Goal: Task Accomplishment & Management: Complete application form

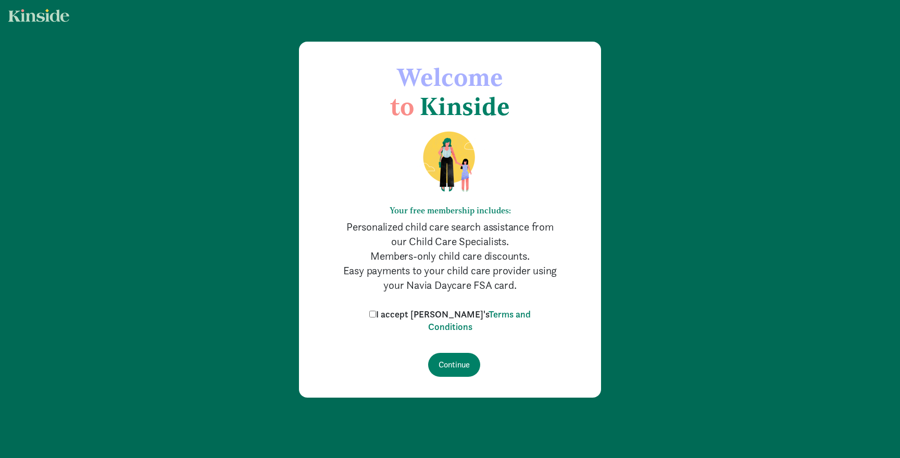
click at [376, 314] on input "I accept [PERSON_NAME]'s Terms and Conditions" at bounding box center [372, 314] width 7 height 7
checkbox input "true"
click at [457, 367] on input "Continue" at bounding box center [454, 365] width 52 height 24
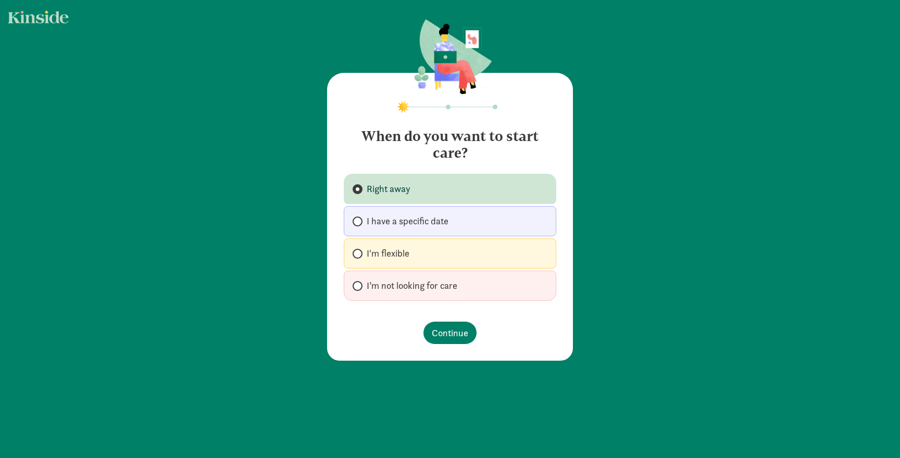
click at [367, 289] on span "I’m not looking for care" at bounding box center [412, 286] width 91 height 12
click at [359, 289] on input "I’m not looking for care" at bounding box center [356, 286] width 7 height 7
radio input "true"
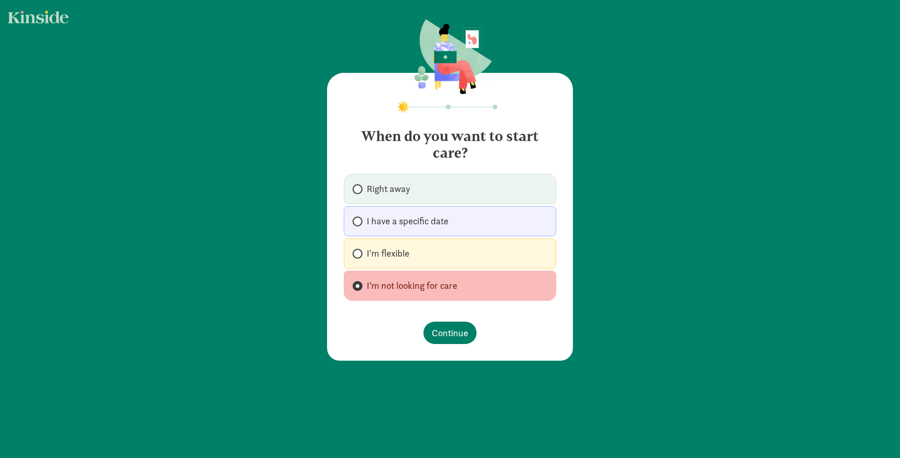
click at [363, 253] on label "I'm flexible" at bounding box center [450, 254] width 212 height 30
click at [359, 253] on input "I'm flexible" at bounding box center [356, 253] width 7 height 7
radio input "true"
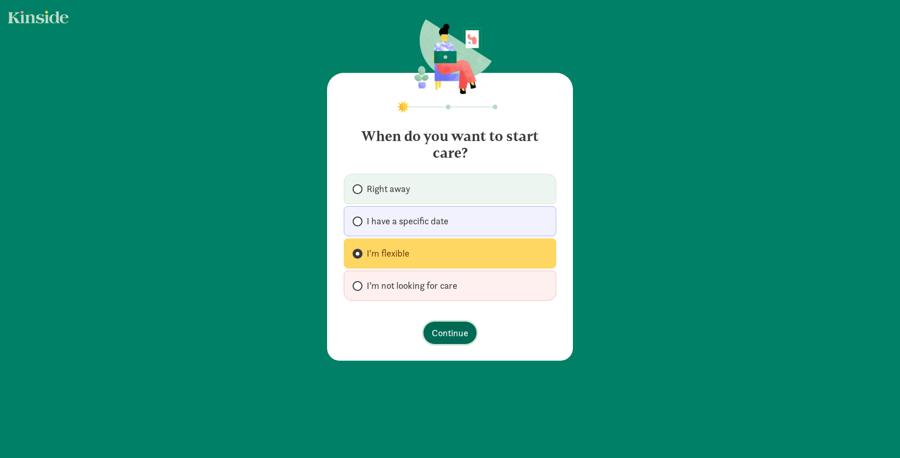
click at [452, 333] on span "Continue" at bounding box center [450, 333] width 36 height 14
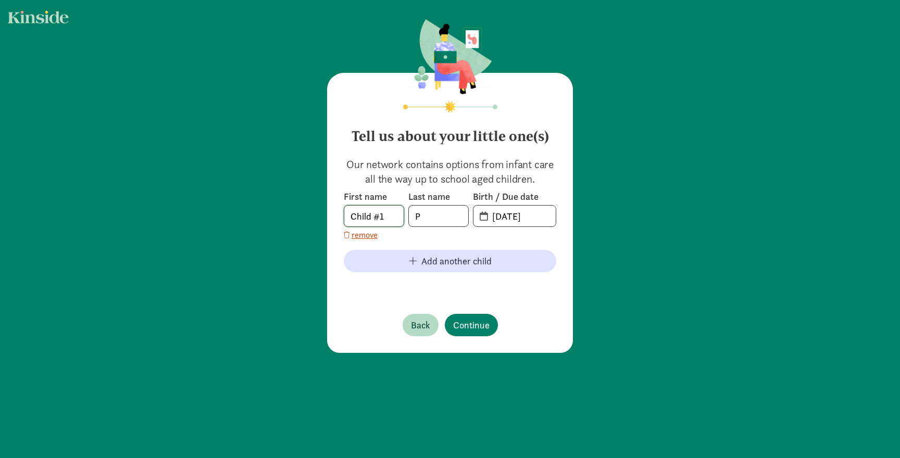
click at [389, 219] on input "Child #1" at bounding box center [373, 216] width 59 height 21
drag, startPoint x: 389, startPoint y: 219, endPoint x: 342, endPoint y: 219, distance: 46.9
click at [342, 219] on div "Tell us about your little one(s) Our network contains options from infant care …" at bounding box center [450, 213] width 246 height 280
type input "Aryan"
click at [431, 219] on input "P" at bounding box center [438, 216] width 59 height 21
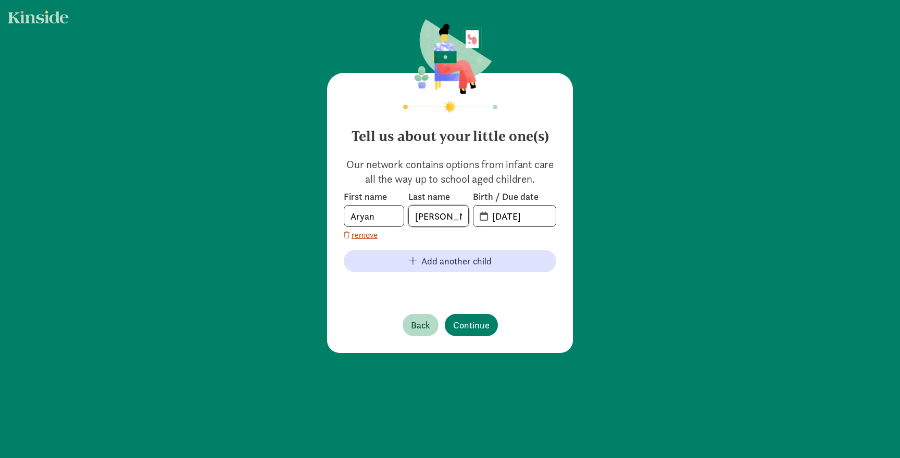
type input "Putta"
drag, startPoint x: 548, startPoint y: 217, endPoint x: 486, endPoint y: 217, distance: 61.5
click at [486, 217] on input "09-05-2025" at bounding box center [521, 216] width 70 height 21
type input "05-11-2023"
click at [467, 323] on span "Continue" at bounding box center [471, 325] width 36 height 14
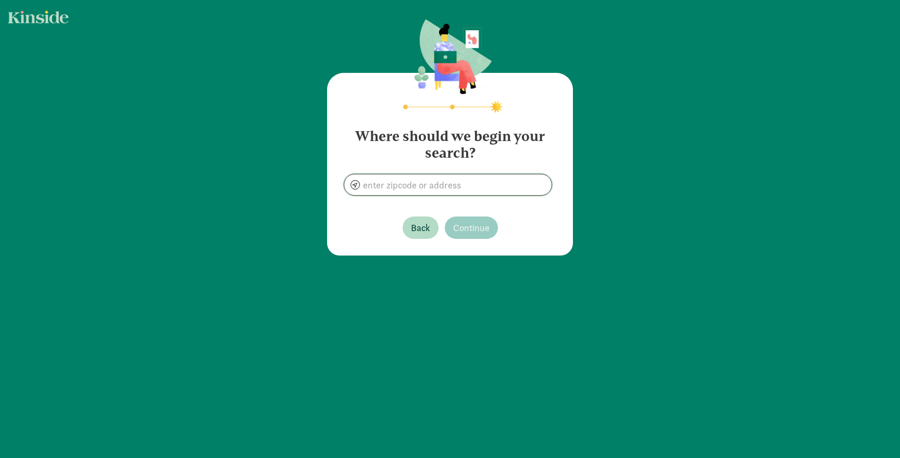
click at [410, 190] on input at bounding box center [447, 184] width 207 height 21
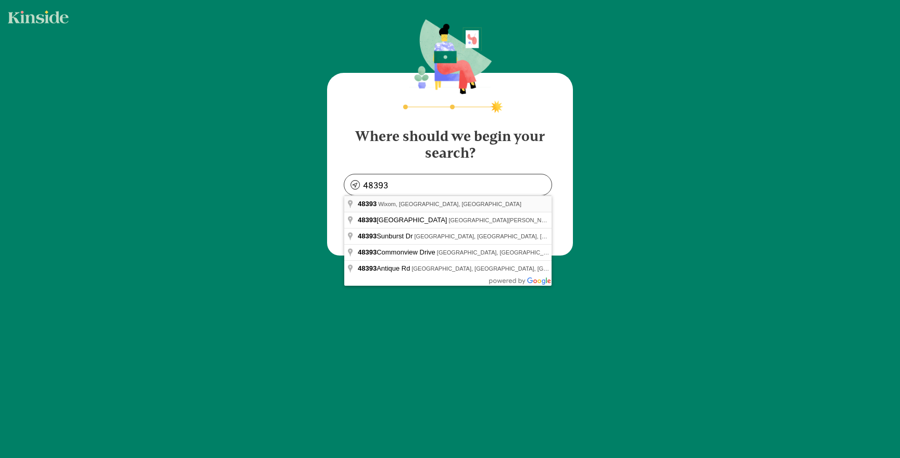
type input "Wixom, MI 48393, USA"
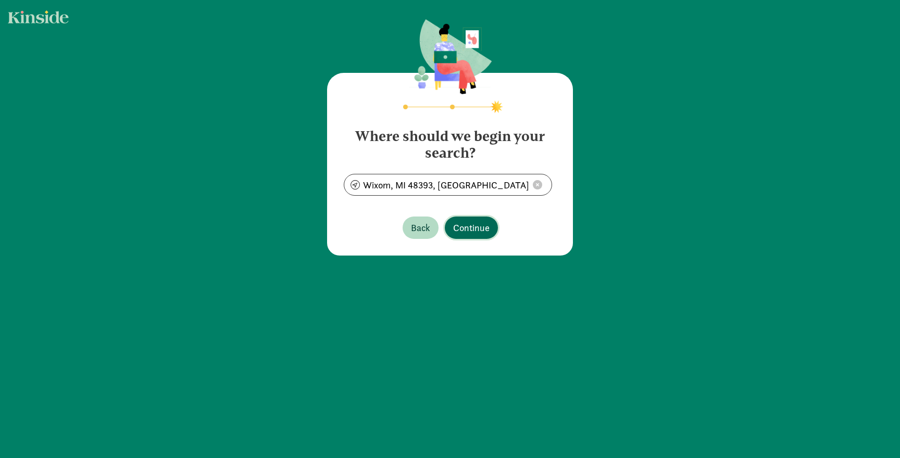
click at [471, 226] on span "Continue" at bounding box center [471, 228] width 36 height 14
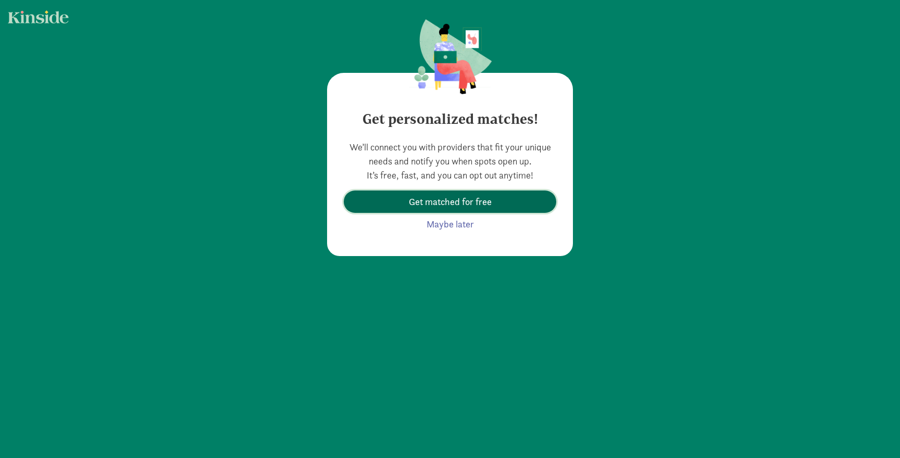
click at [467, 203] on span "Get matched for free" at bounding box center [450, 202] width 83 height 14
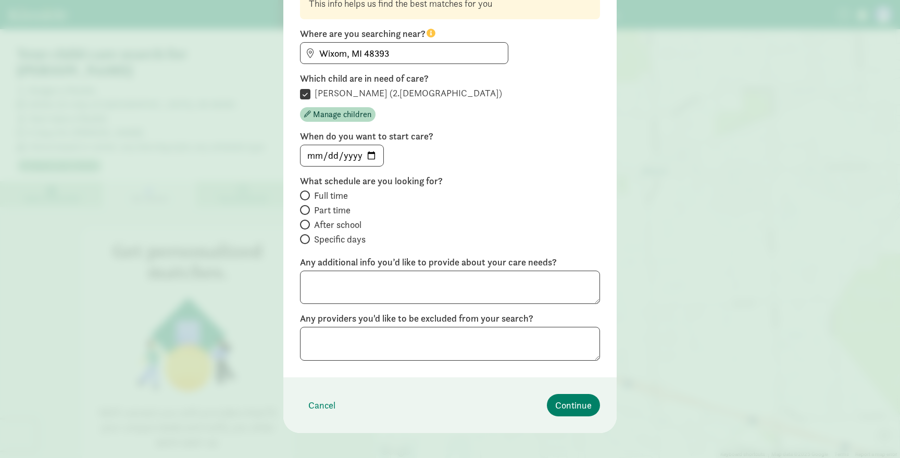
scroll to position [101, 0]
click at [305, 196] on input "Full time" at bounding box center [303, 194] width 7 height 7
radio input "true"
click at [574, 406] on span "Continue" at bounding box center [573, 404] width 36 height 14
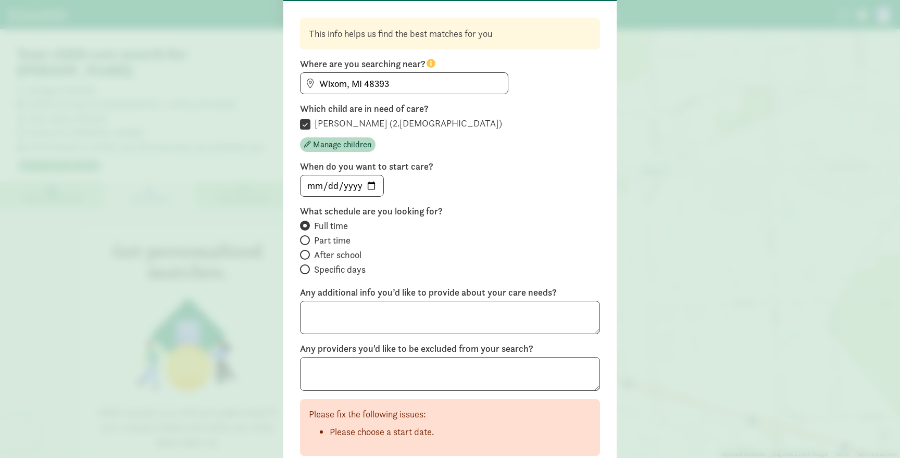
scroll to position [69, 0]
click at [366, 183] on input "date" at bounding box center [341, 186] width 83 height 21
type input "2025-09-08"
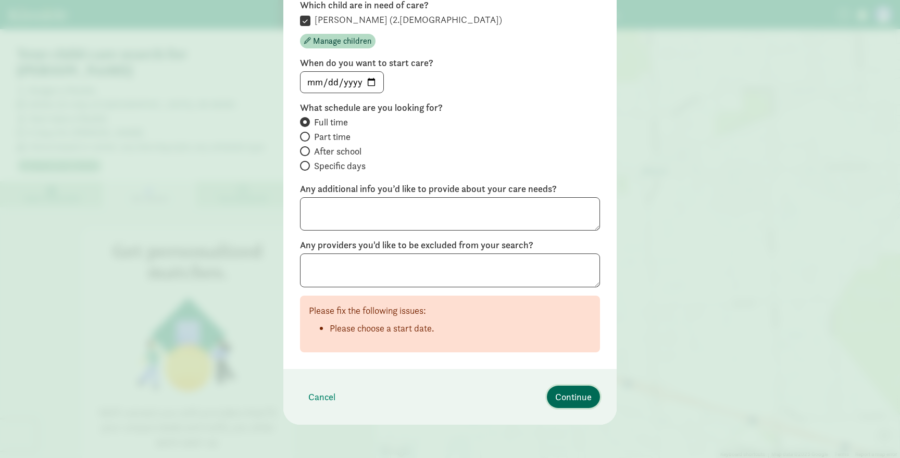
click at [583, 400] on span "Continue" at bounding box center [573, 397] width 36 height 14
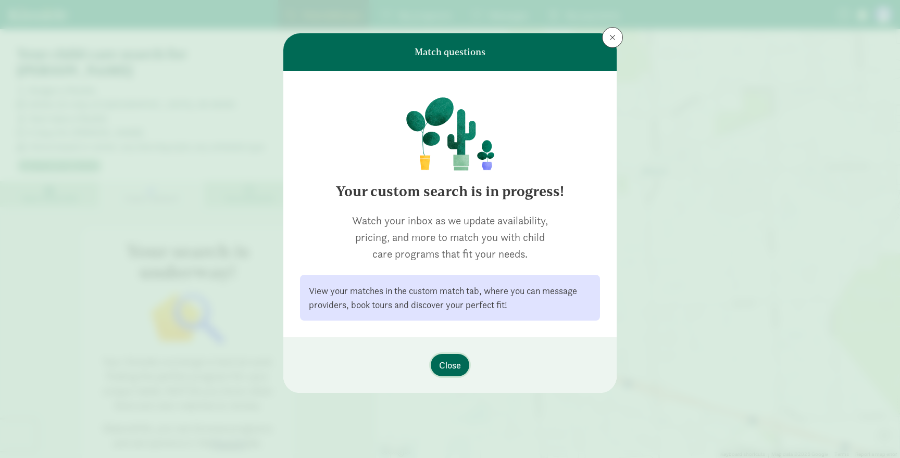
scroll to position [21, 0]
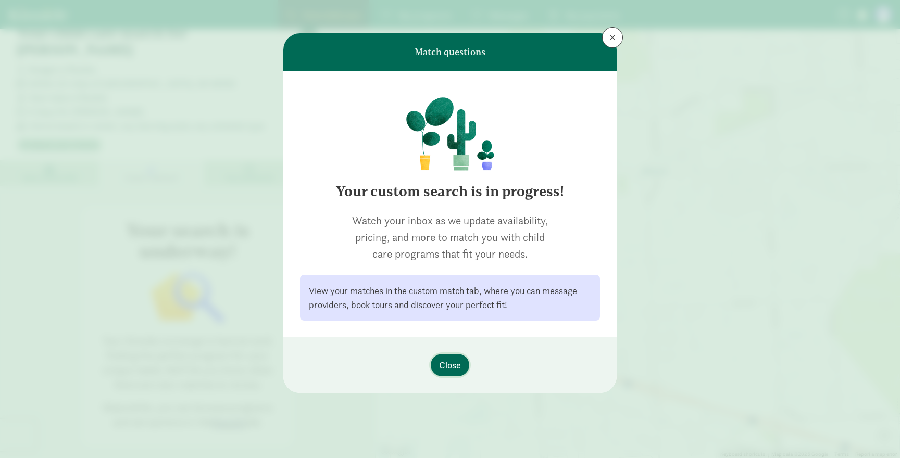
click at [450, 365] on span "Close" at bounding box center [450, 365] width 22 height 14
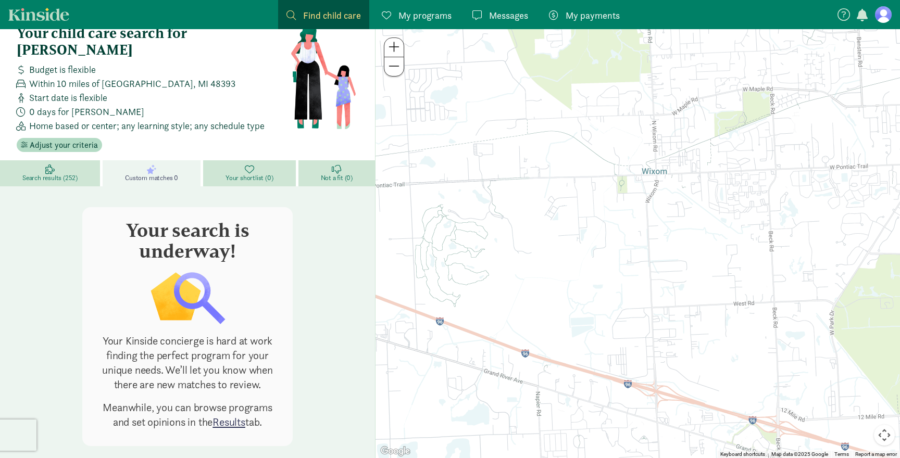
scroll to position [0, 0]
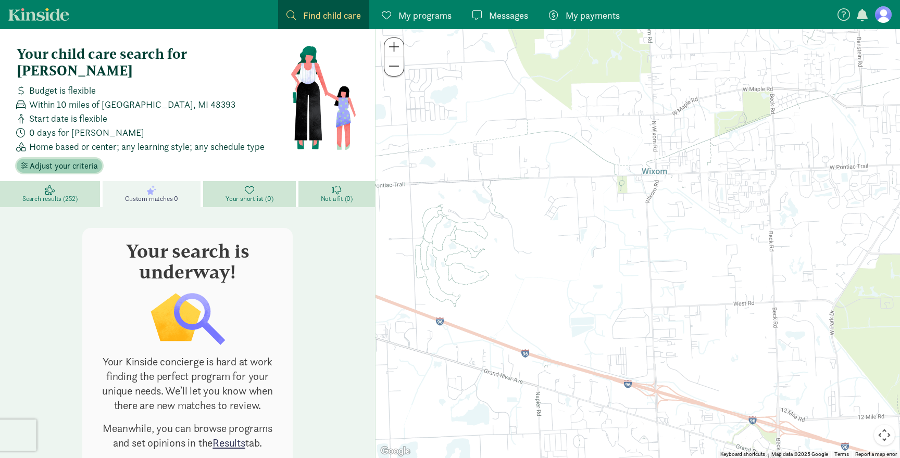
click at [62, 160] on span "Adjust your criteria" at bounding box center [64, 166] width 68 height 12
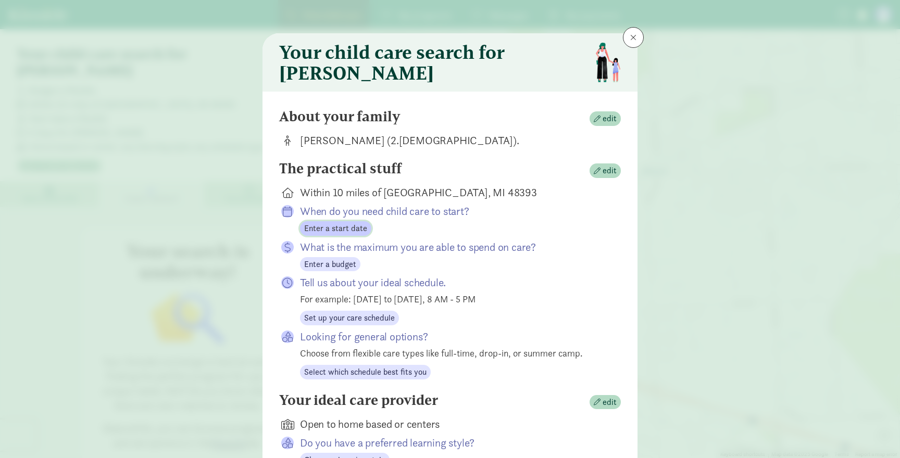
click at [335, 235] on span "Enter a start date" at bounding box center [335, 228] width 63 height 12
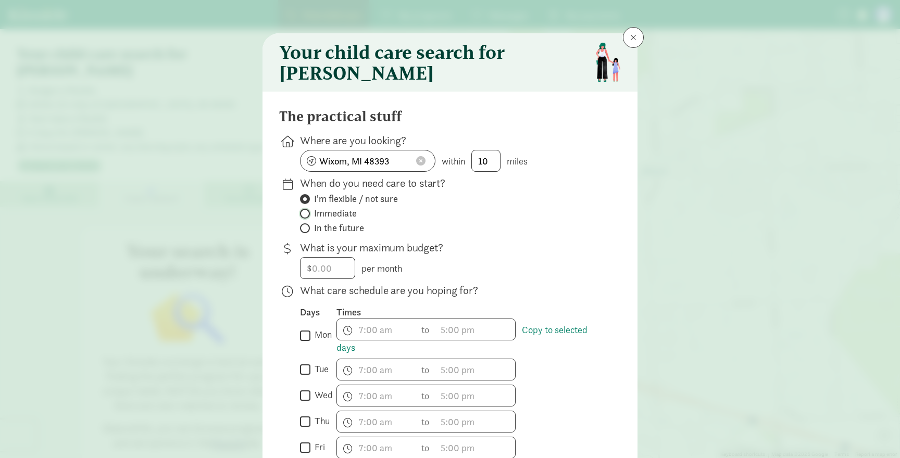
click at [306, 217] on input "Immediate" at bounding box center [303, 213] width 7 height 7
radio input "true"
radio input "false"
click at [335, 278] on input "number" at bounding box center [327, 268] width 54 height 21
type input "4"
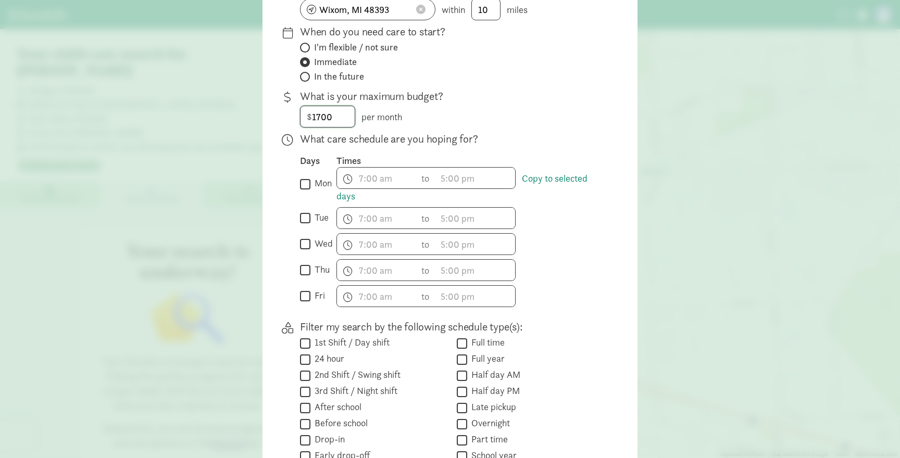
scroll to position [154, 0]
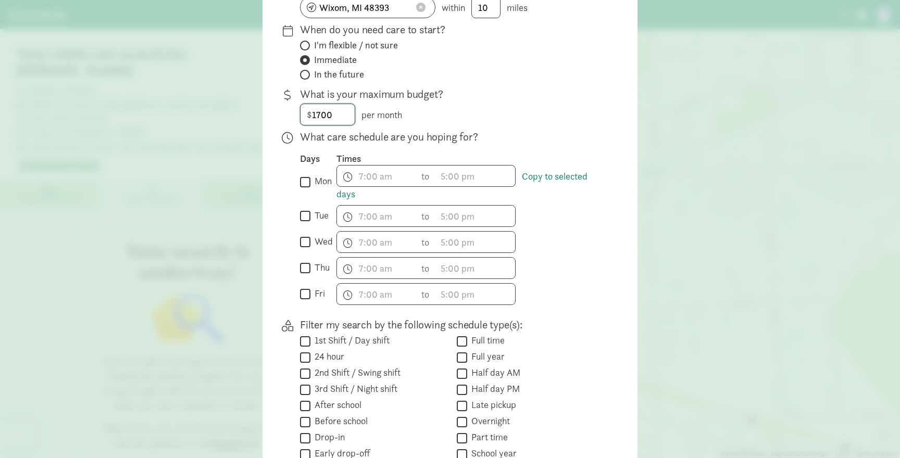
type input "1700"
click at [307, 189] on input "mon" at bounding box center [305, 182] width 10 height 14
checkbox input "true"
click at [305, 223] on input "tue" at bounding box center [305, 216] width 10 height 14
checkbox input "true"
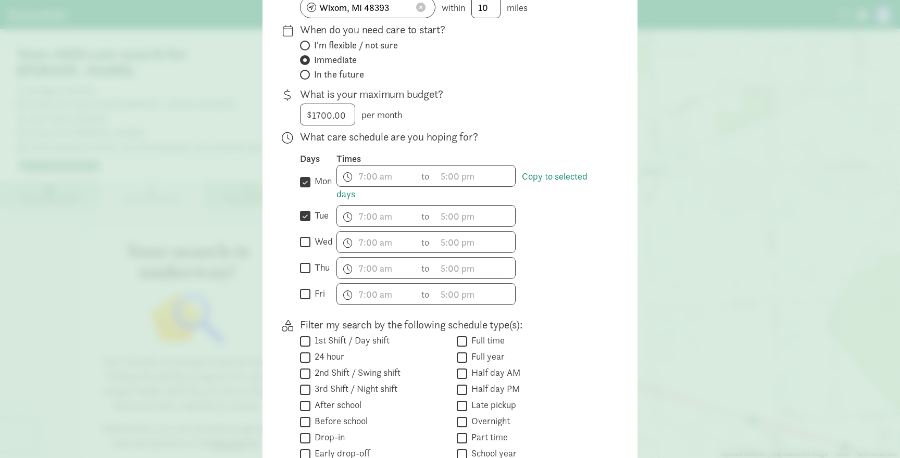
click at [306, 247] on input "wed" at bounding box center [305, 242] width 10 height 14
checkbox input "true"
click at [307, 275] on input "thu" at bounding box center [305, 268] width 10 height 14
checkbox input "true"
click at [307, 302] on input "fri" at bounding box center [305, 294] width 10 height 14
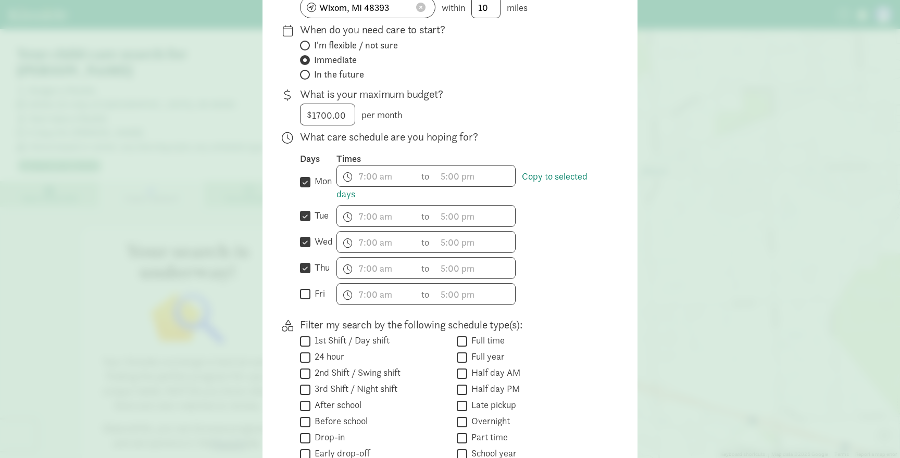
checkbox input "true"
click at [372, 184] on span "h 12 1 2 3 4 5 6 7 8 9 10 11 mm 00 15 30 45 a am pm" at bounding box center [376, 176] width 79 height 21
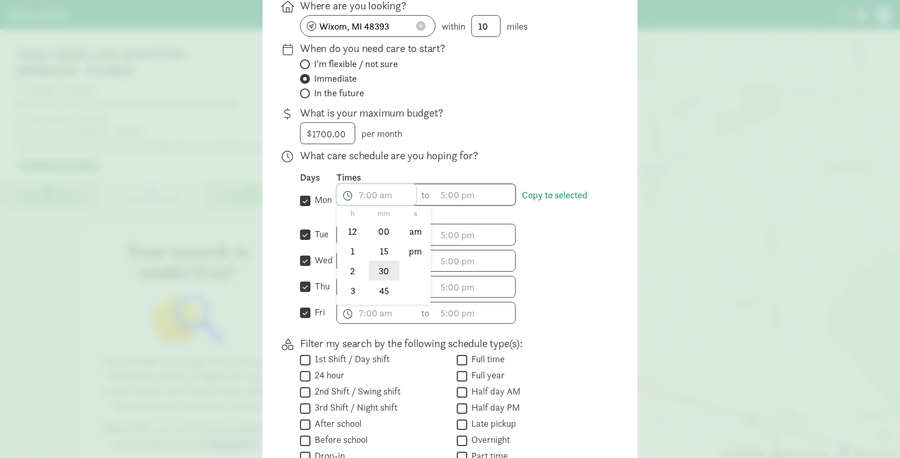
scroll to position [126, 0]
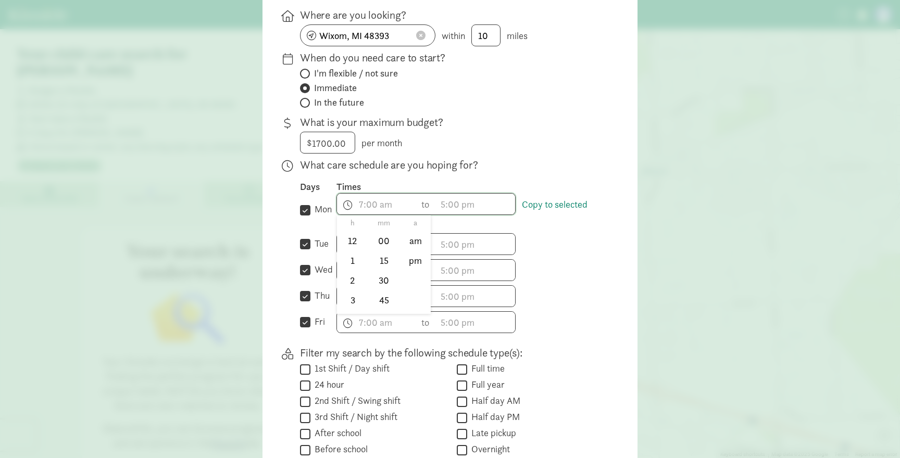
click at [359, 212] on div at bounding box center [450, 103] width 900 height 458
click at [359, 212] on span "h 12 1 2 3 4 5 6 7 8 9 10 11 mm 00 15 30 45 a am pm" at bounding box center [376, 204] width 79 height 21
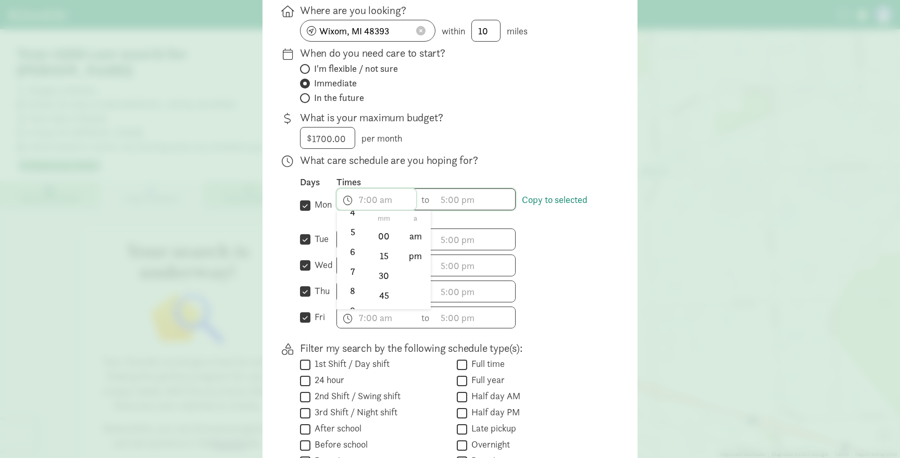
scroll to position [121, 0]
click at [354, 274] on li "8" at bounding box center [352, 273] width 31 height 20
click at [413, 246] on li "am" at bounding box center [415, 237] width 31 height 20
click at [385, 245] on li "00" at bounding box center [384, 237] width 31 height 20
type input "8:00 am"
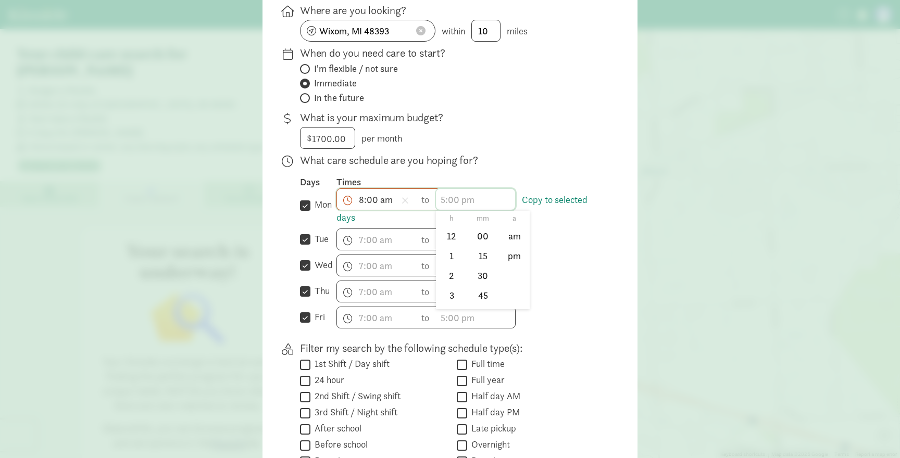
click at [451, 207] on span "h 12 1 2 3 4 5 6 7 8 9 10 11 mm 00 15 30 45 a am pm" at bounding box center [475, 199] width 79 height 21
click at [452, 271] on li "6" at bounding box center [451, 263] width 31 height 20
click at [488, 246] on li "00" at bounding box center [483, 237] width 31 height 20
click at [513, 265] on li "pm" at bounding box center [514, 256] width 31 height 20
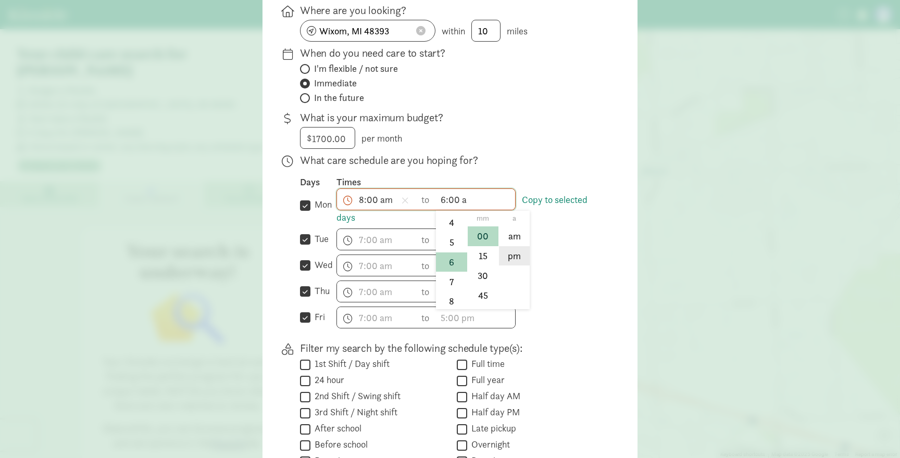
type input "6:00 pm"
click at [567, 210] on link "Copy to selected days" at bounding box center [461, 209] width 251 height 30
click at [541, 207] on link "Copy to selected days" at bounding box center [461, 209] width 251 height 30
click at [509, 247] on span "h 12 1 2 3 4 5 6 7 8 9 10 11 mm 00 15 30 45 a am pm" at bounding box center [475, 239] width 79 height 21
click at [541, 268] on div at bounding box center [450, 99] width 900 height 458
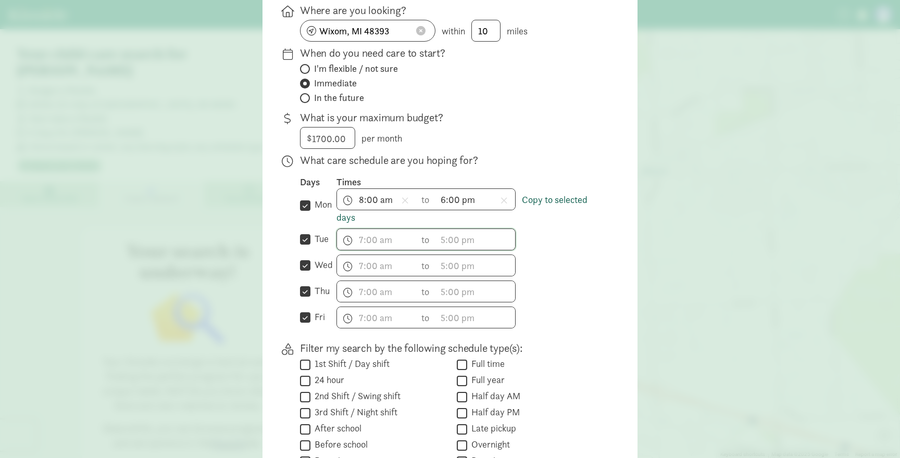
click at [543, 207] on link "Copy to selected days" at bounding box center [461, 209] width 251 height 30
click at [307, 246] on input "tue" at bounding box center [305, 240] width 10 height 14
checkbox input "false"
click at [305, 212] on input "mon" at bounding box center [305, 205] width 10 height 14
checkbox input "false"
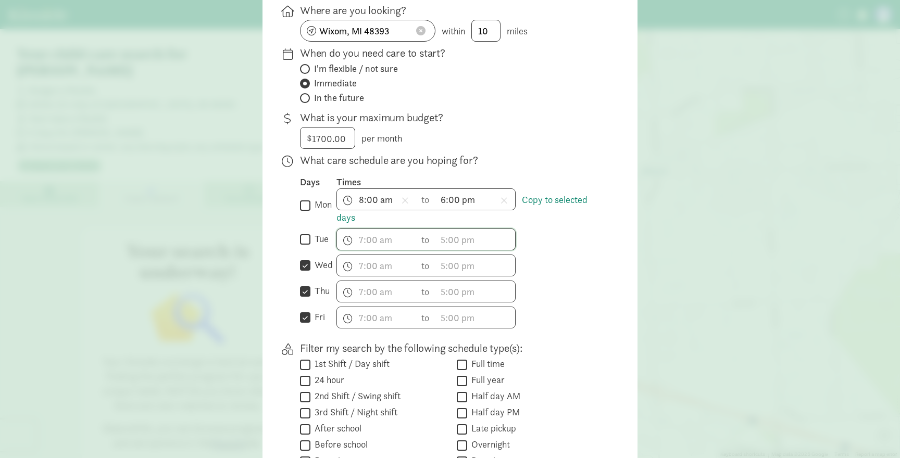
click at [307, 246] on input "tue" at bounding box center [305, 240] width 10 height 14
checkbox input "true"
click at [553, 207] on link "Copy to selected days" at bounding box center [461, 209] width 251 height 30
click at [308, 210] on input "mon" at bounding box center [305, 205] width 10 height 14
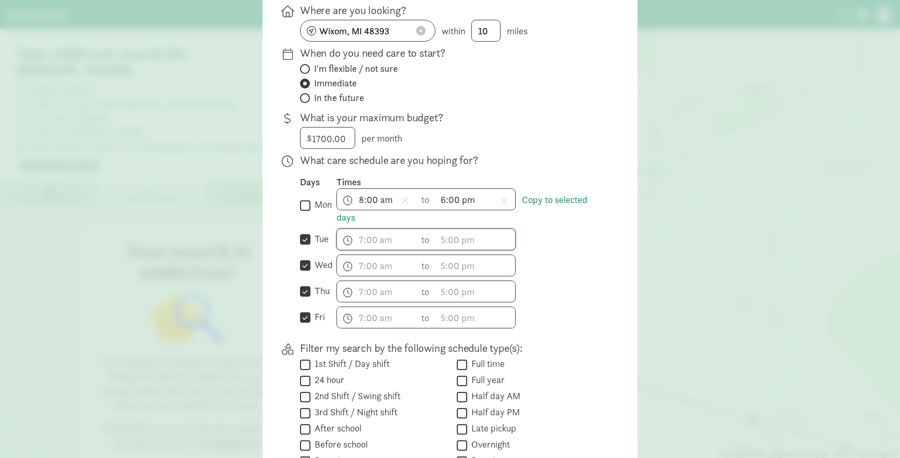
checkbox input "true"
click at [365, 249] on span "h 12 1 2 3 4 5 6 7 8 9 10 11 mm 00 15 30 45 a am pm" at bounding box center [376, 239] width 79 height 21
click at [354, 330] on li "8" at bounding box center [352, 326] width 31 height 20
click at [384, 282] on li "00" at bounding box center [384, 277] width 31 height 20
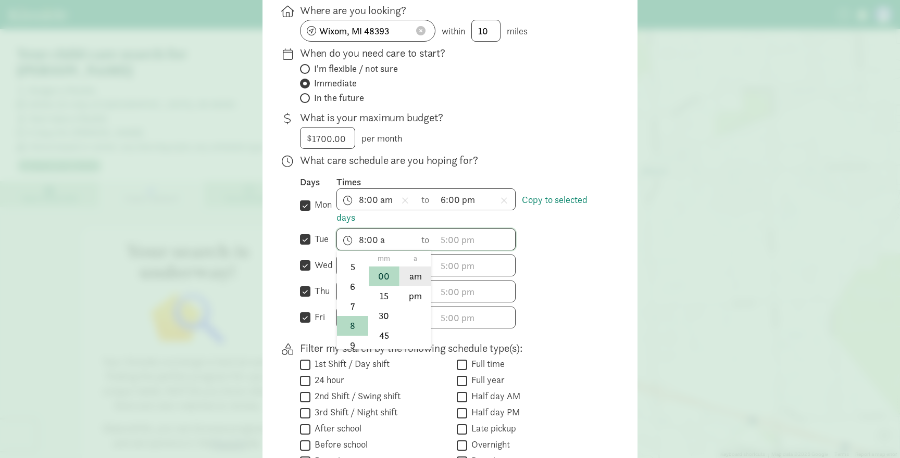
click at [414, 284] on li "am" at bounding box center [415, 277] width 31 height 20
type input "8:00 am"
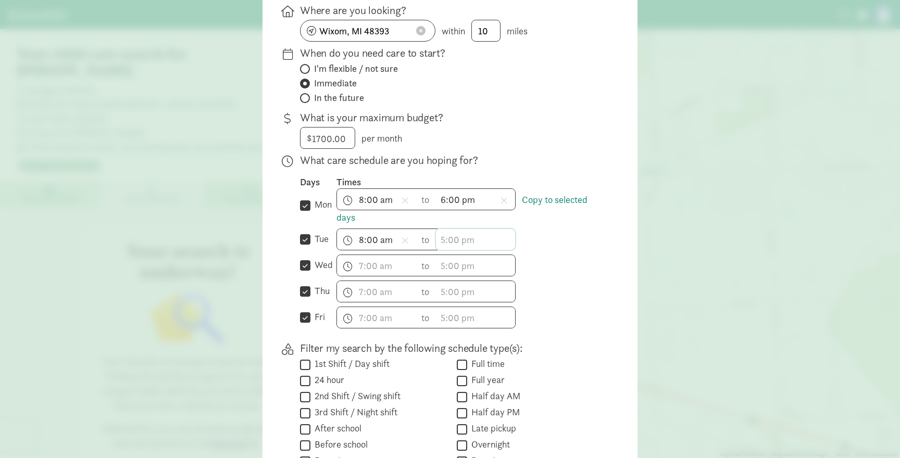
click at [458, 243] on span "h 12 1 2 3 4 5 6 7 8 9 10 11 mm 00 15 30 45 a am pm" at bounding box center [475, 239] width 79 height 21
click at [457, 297] on li "6" at bounding box center [451, 297] width 31 height 20
click at [474, 286] on li "00" at bounding box center [483, 277] width 31 height 20
click at [512, 301] on li "pm" at bounding box center [514, 296] width 31 height 20
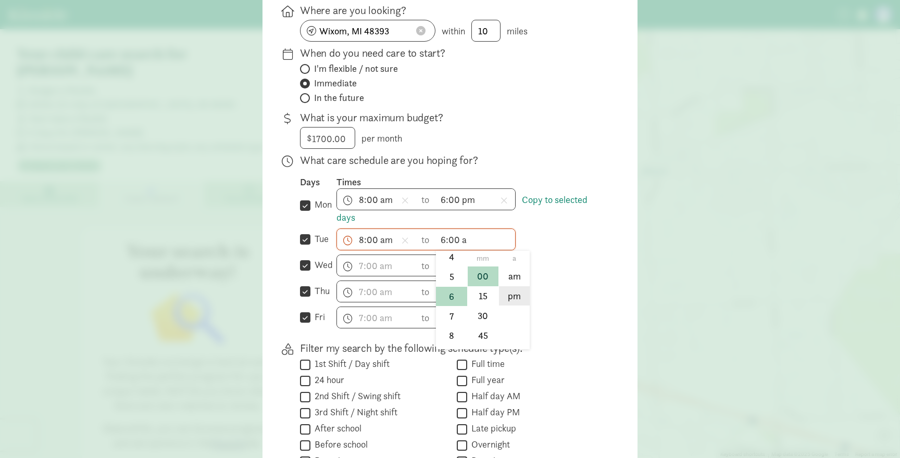
type input "6:00 pm"
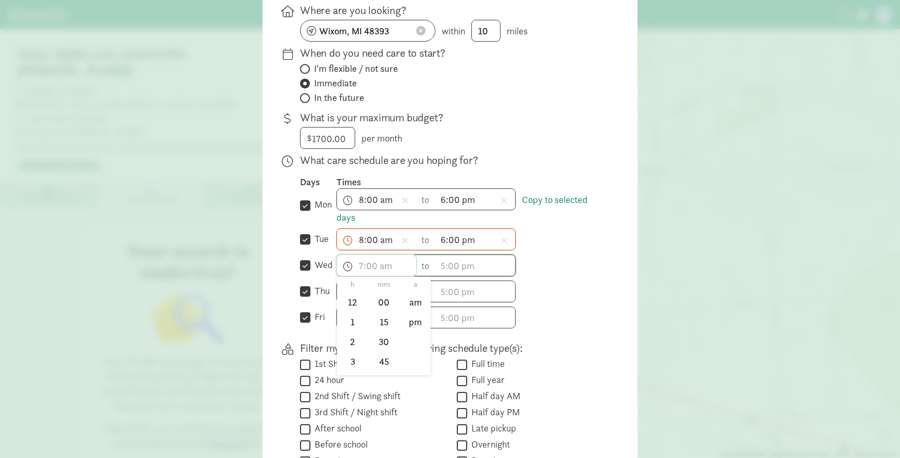
click at [365, 275] on span "h 12 1 2 3 4 5 6 7 8 9 10 11 mm 00 15 30 45 a am pm" at bounding box center [376, 265] width 79 height 21
click at [351, 364] on li "8" at bounding box center [352, 358] width 31 height 20
click at [381, 312] on li "00" at bounding box center [384, 303] width 31 height 20
click at [411, 308] on li "am" at bounding box center [415, 303] width 31 height 20
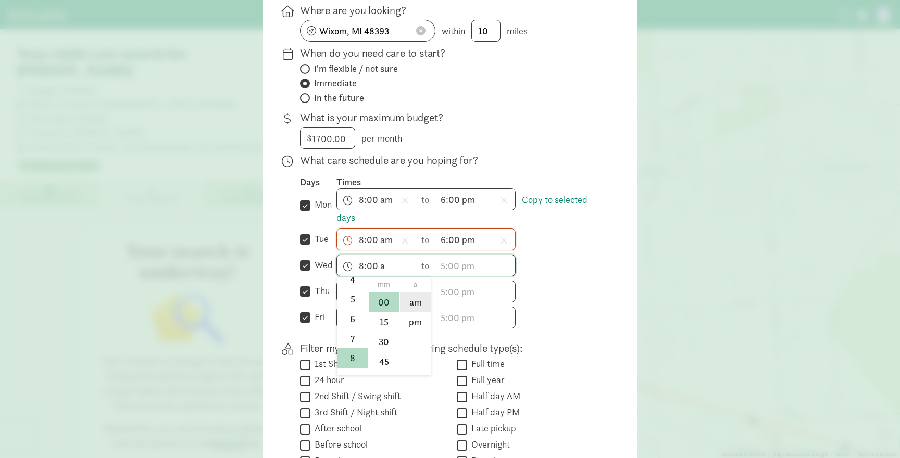
type input "8:00 am"
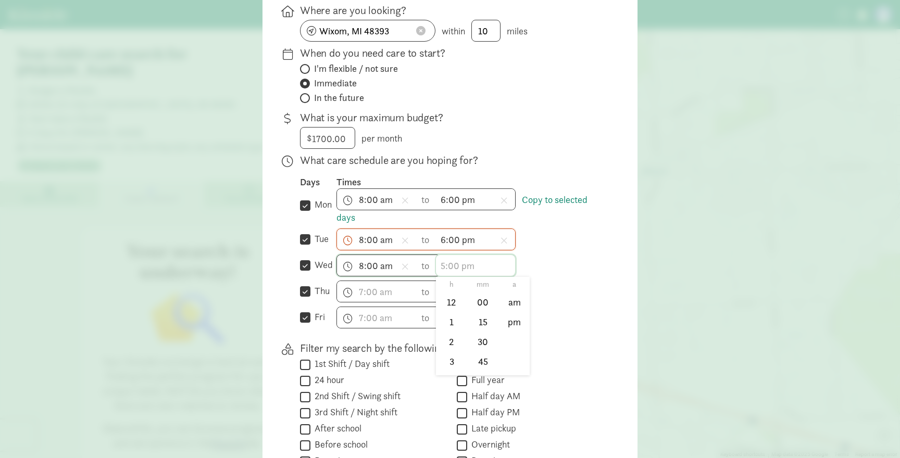
click at [451, 273] on span "h 12 1 2 3 4 5 6 7 8 9 10 11 mm 00 15 30 45 a am pm" at bounding box center [475, 265] width 79 height 21
click at [452, 361] on li "6" at bounding box center [451, 357] width 31 height 20
click at [486, 310] on li "00" at bounding box center [483, 303] width 31 height 20
click at [516, 327] on li "pm" at bounding box center [514, 322] width 31 height 20
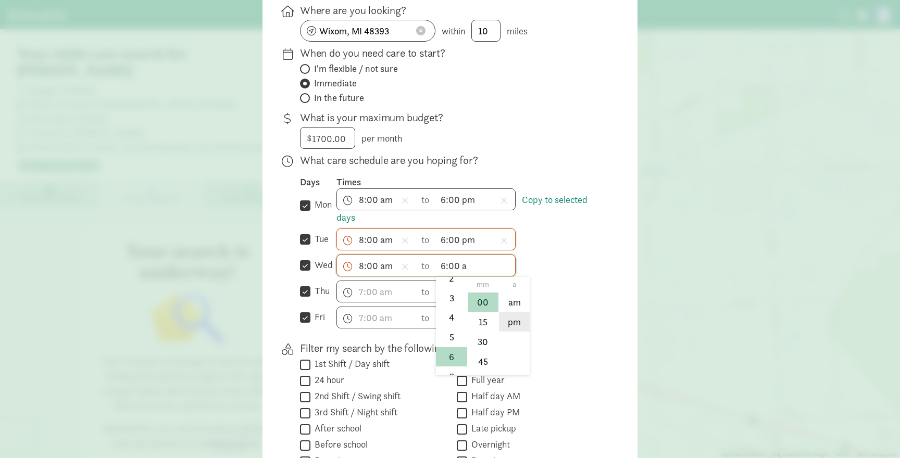
type input "6:00 pm"
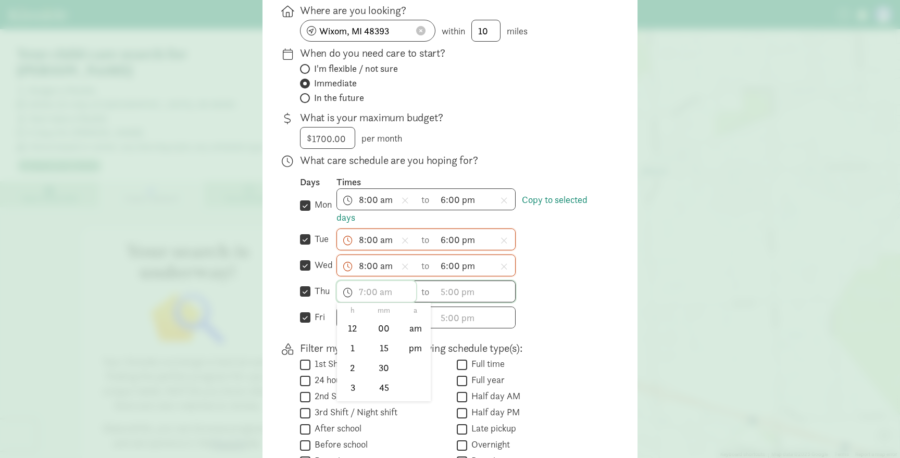
click at [360, 297] on span "h 12 1 2 3 4 5 6 7 8 9 10 11 mm 00 15 30 45 a am pm" at bounding box center [376, 291] width 79 height 21
click at [286, 278] on div at bounding box center [450, 99] width 900 height 458
click at [304, 247] on input "tue" at bounding box center [305, 240] width 10 height 14
checkbox input "false"
click at [307, 273] on input "wed" at bounding box center [305, 266] width 10 height 14
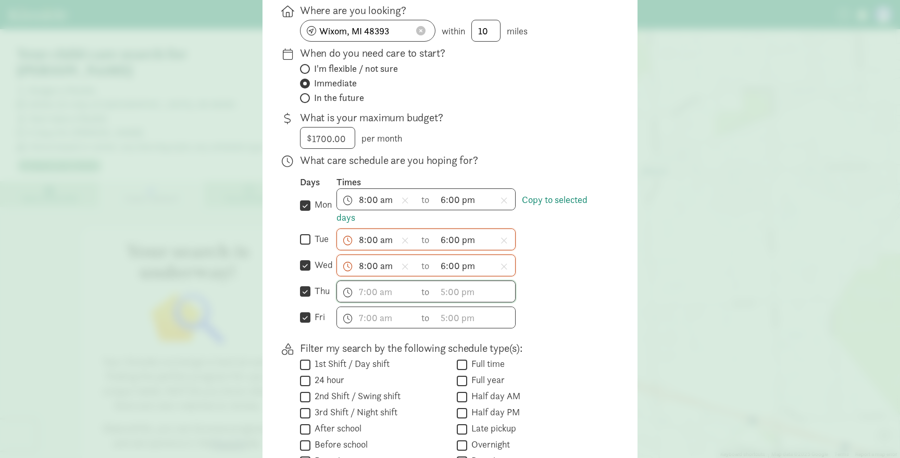
checkbox input "false"
click at [306, 299] on input "thu" at bounding box center [305, 292] width 10 height 14
checkbox input "false"
click at [307, 324] on input "fri" at bounding box center [305, 318] width 10 height 14
checkbox input "false"
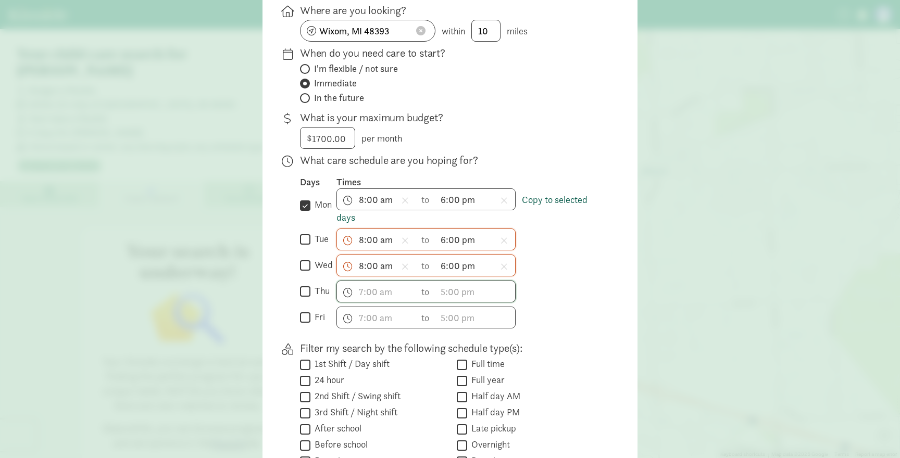
click at [557, 206] on link "Copy to selected days" at bounding box center [461, 209] width 251 height 30
click at [305, 212] on input "mon" at bounding box center [305, 205] width 10 height 14
checkbox input "false"
click at [306, 246] on input "tue" at bounding box center [305, 240] width 10 height 14
checkbox input "true"
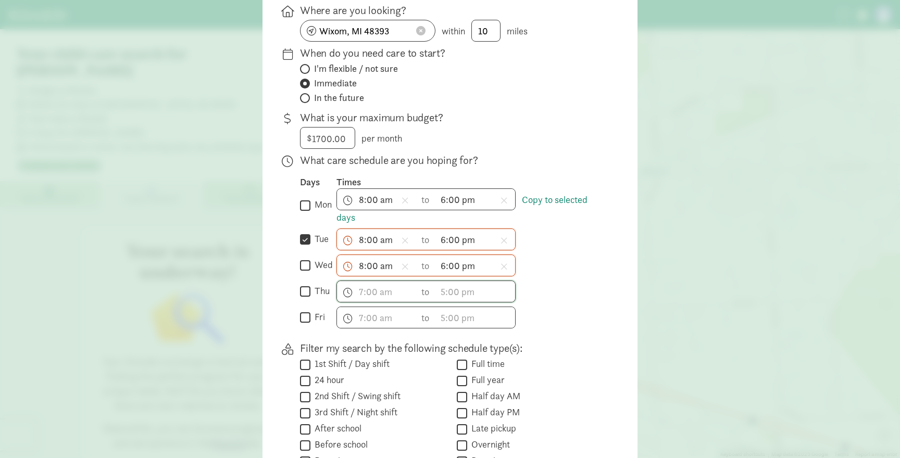
click at [307, 272] on input "wed" at bounding box center [305, 266] width 10 height 14
checkbox input "true"
click at [303, 299] on input "thu" at bounding box center [305, 292] width 10 height 14
checkbox input "true"
click at [307, 325] on input "fri" at bounding box center [305, 318] width 10 height 14
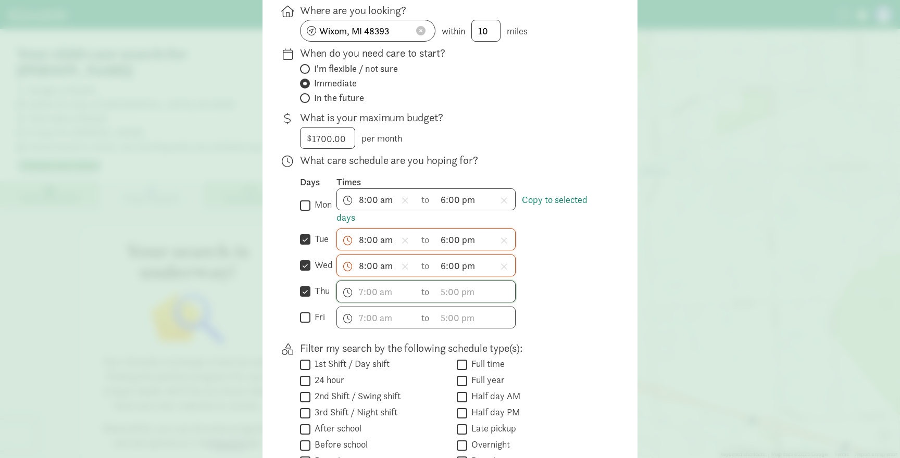
checkbox input "true"
click at [550, 207] on link "Copy to selected days" at bounding box center [461, 209] width 251 height 30
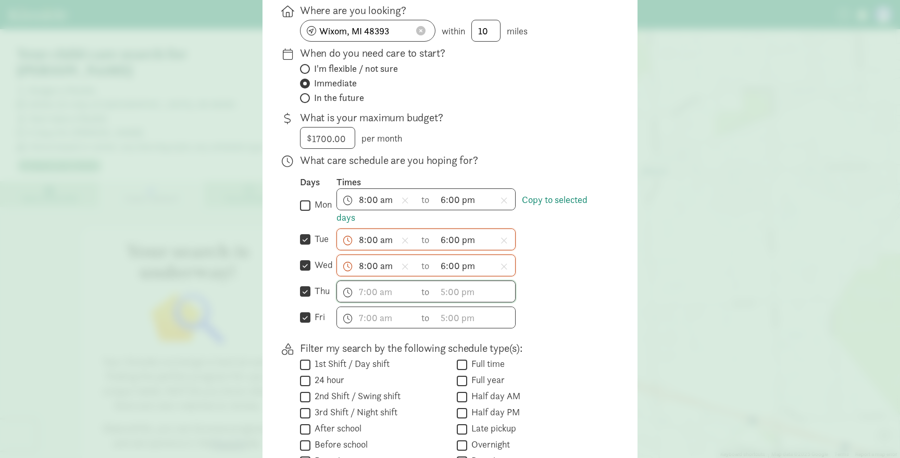
click at [305, 210] on input "mon" at bounding box center [305, 205] width 10 height 14
checkbox input "true"
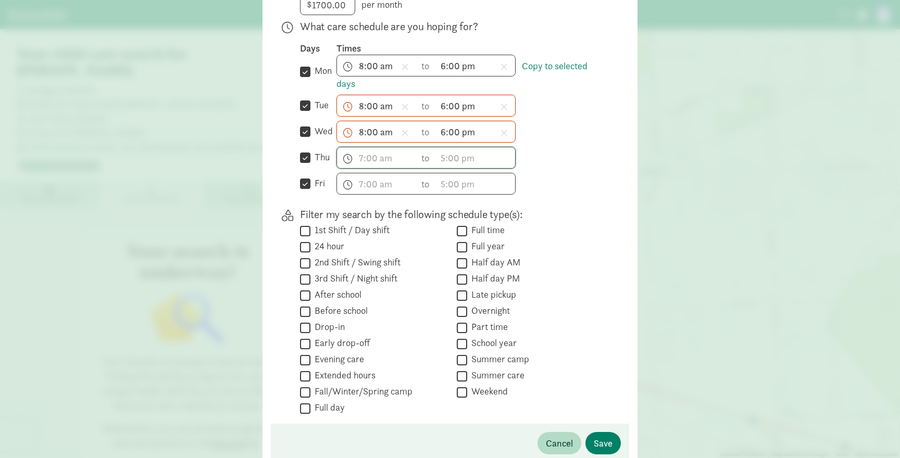
scroll to position [266, 0]
click at [463, 236] on input "Full time" at bounding box center [462, 229] width 10 height 14
checkbox input "true"
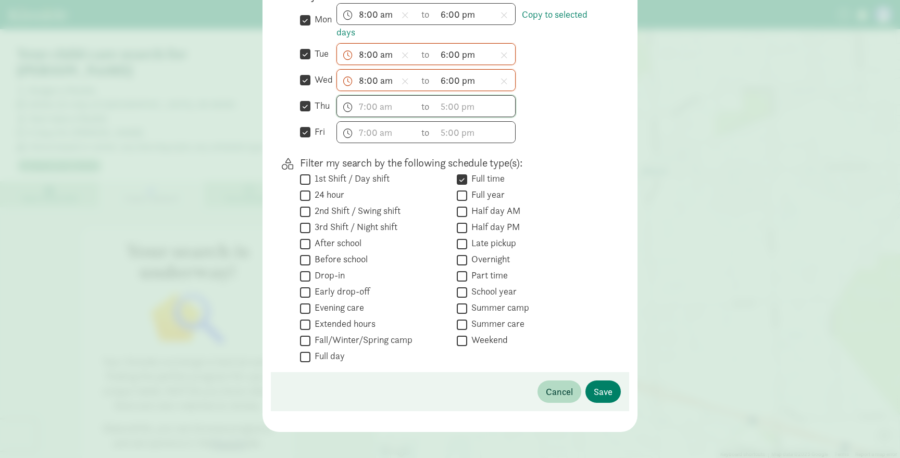
scroll to position [330, 0]
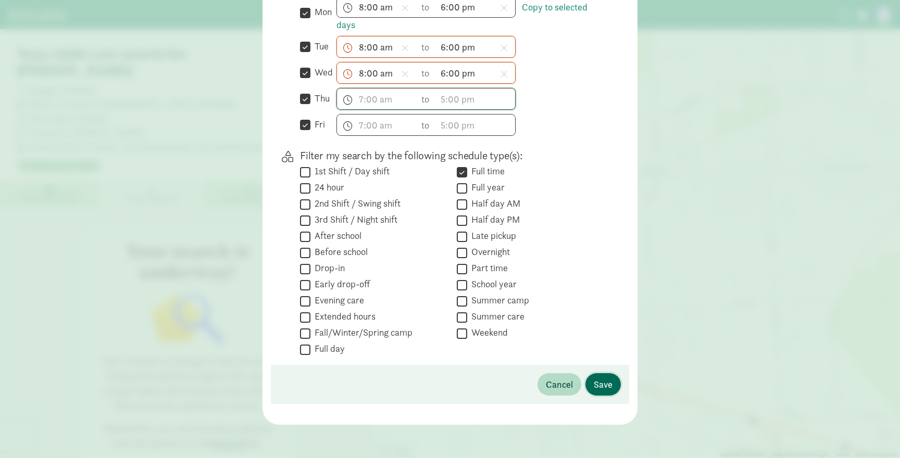
click at [600, 386] on span "Save" at bounding box center [603, 385] width 19 height 14
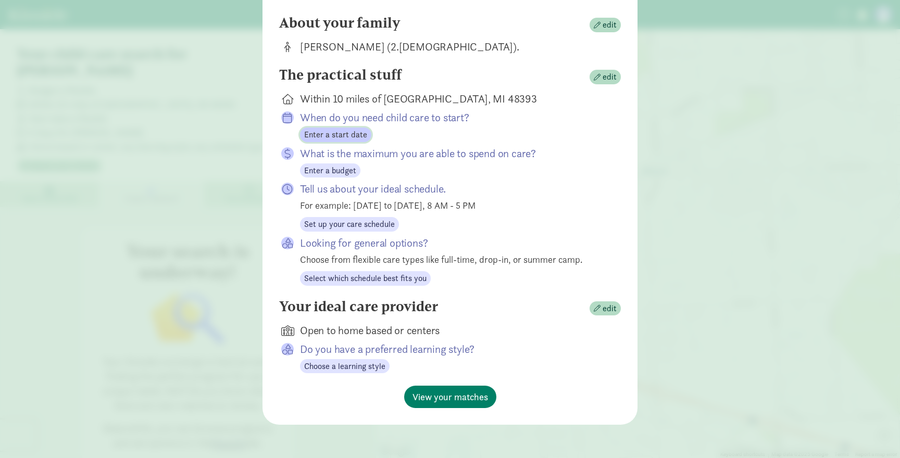
click at [339, 137] on span "Enter a start date" at bounding box center [335, 135] width 63 height 12
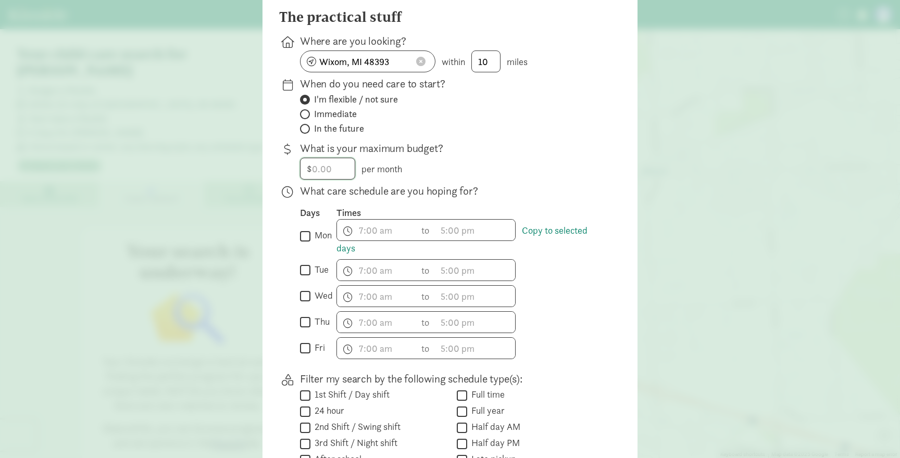
click at [326, 176] on input "number" at bounding box center [327, 168] width 54 height 21
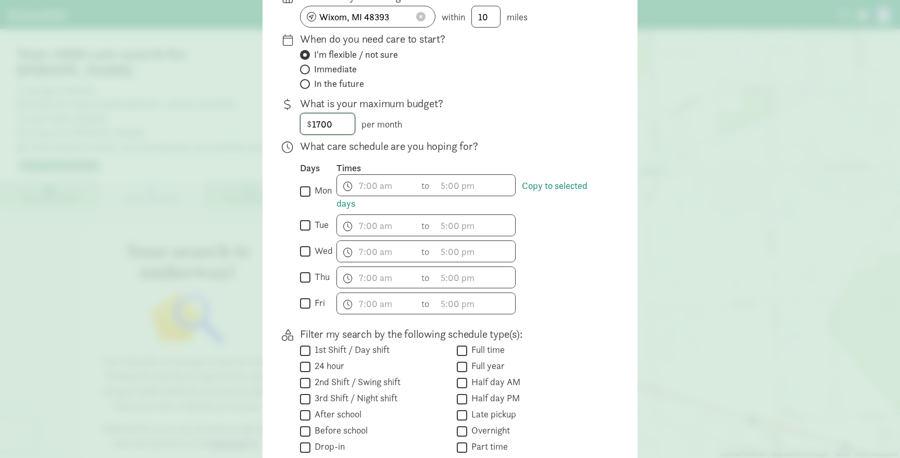
scroll to position [161, 0]
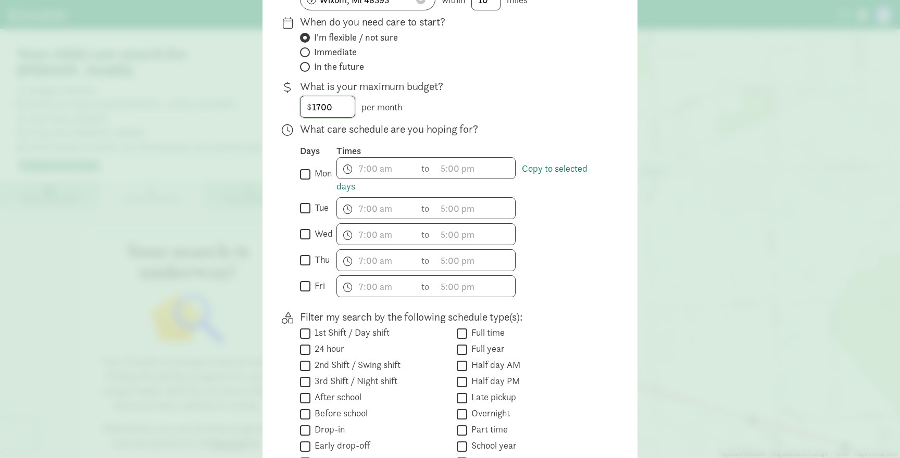
type input "1700"
click at [304, 181] on input "mon" at bounding box center [305, 174] width 10 height 14
checkbox input "true"
click at [305, 216] on input "tue" at bounding box center [305, 209] width 10 height 14
checkbox input "true"
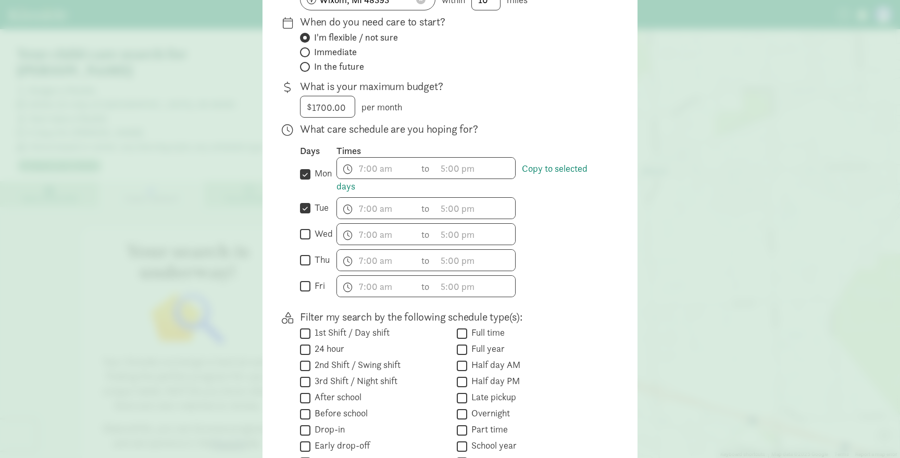
click at [306, 241] on input "wed" at bounding box center [305, 235] width 10 height 14
checkbox input "true"
click at [306, 268] on input "thu" at bounding box center [305, 261] width 10 height 14
checkbox input "true"
click at [305, 293] on input "fri" at bounding box center [305, 287] width 10 height 14
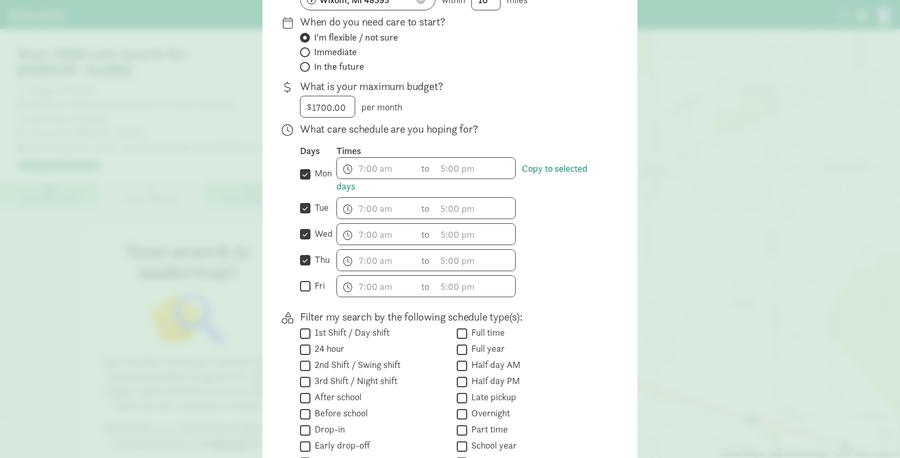
checkbox input "true"
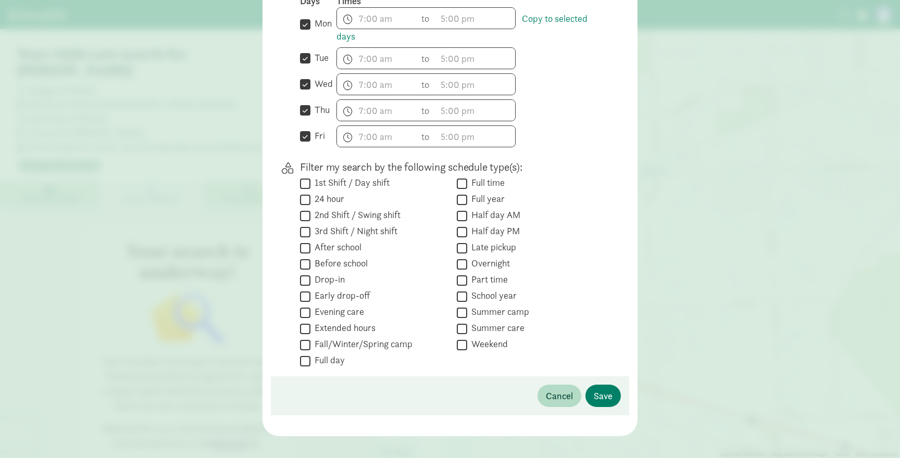
scroll to position [330, 0]
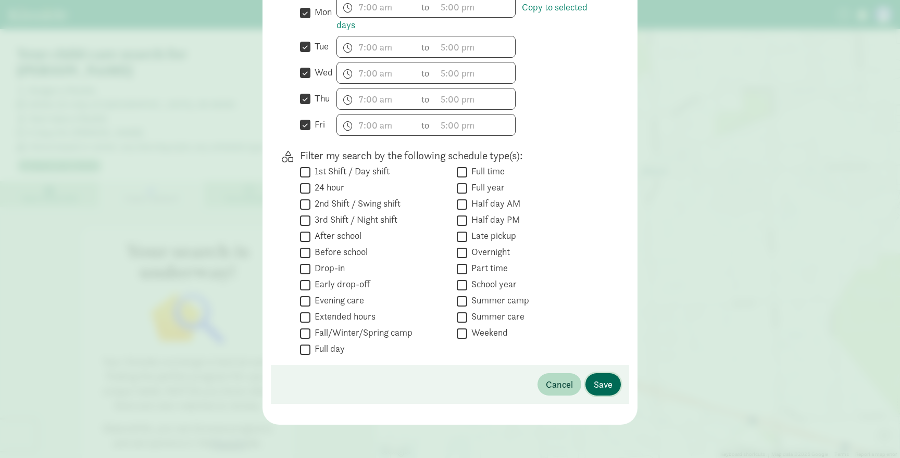
click at [602, 387] on span "Save" at bounding box center [603, 385] width 19 height 14
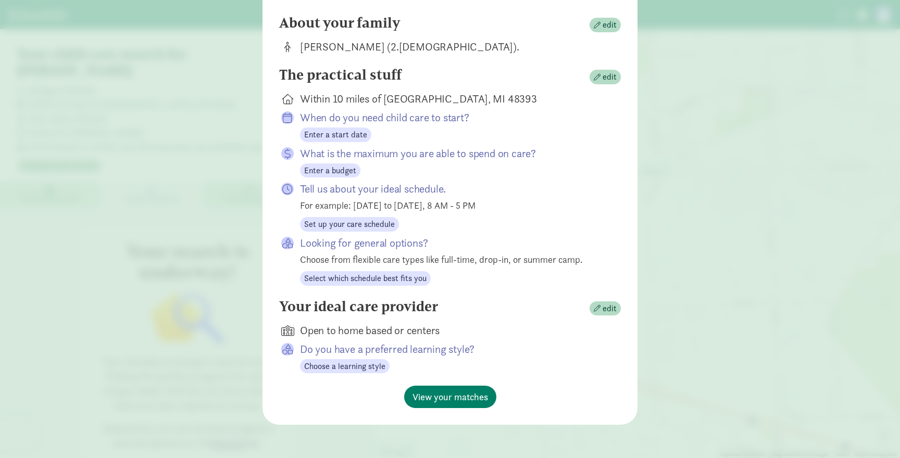
scroll to position [99, 0]
click at [452, 401] on span "View your matches" at bounding box center [450, 397] width 76 height 14
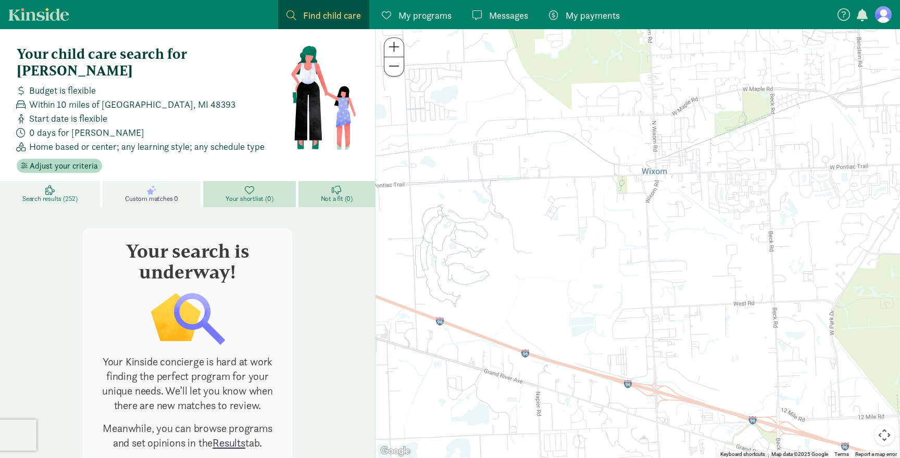
click at [70, 195] on span "Search results (252)" at bounding box center [49, 199] width 55 height 8
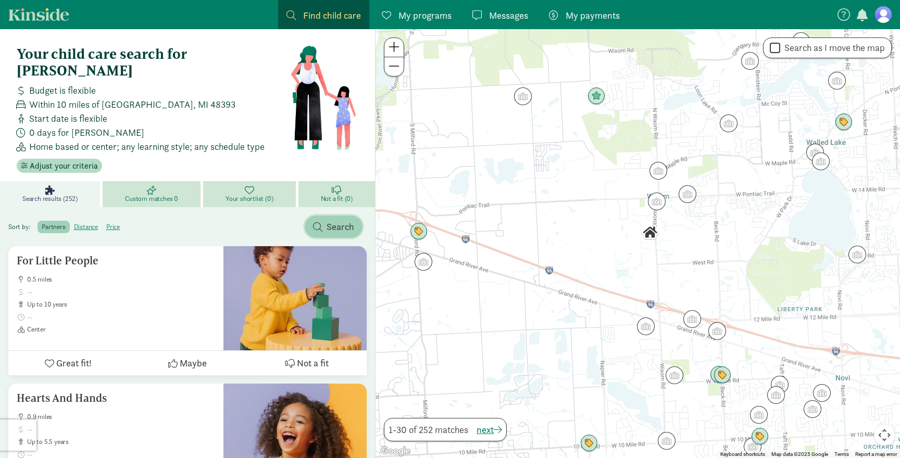
click at [335, 220] on span "Search" at bounding box center [341, 227] width 28 height 14
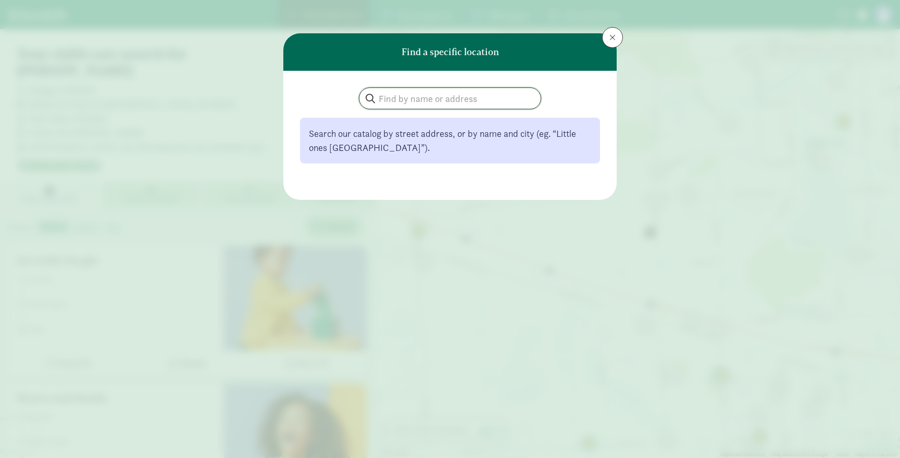
click at [392, 99] on input "search" at bounding box center [449, 98] width 181 height 21
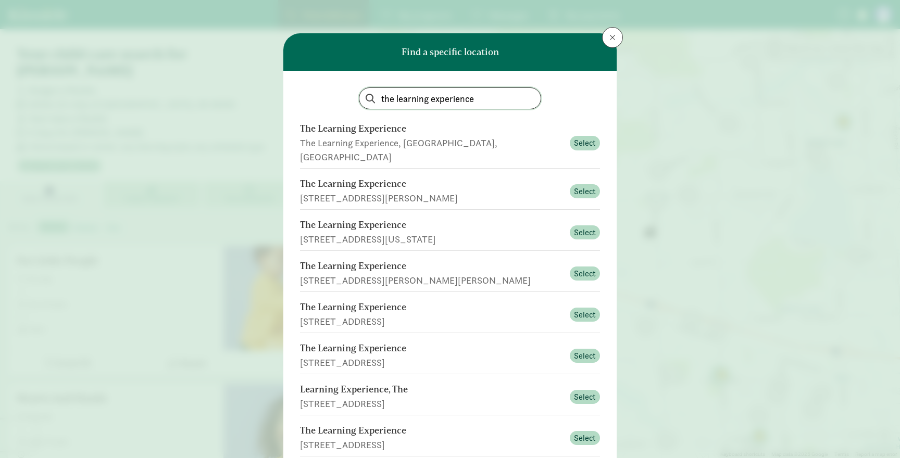
type input "the learning experience"
click at [611, 37] on span at bounding box center [612, 37] width 6 height 8
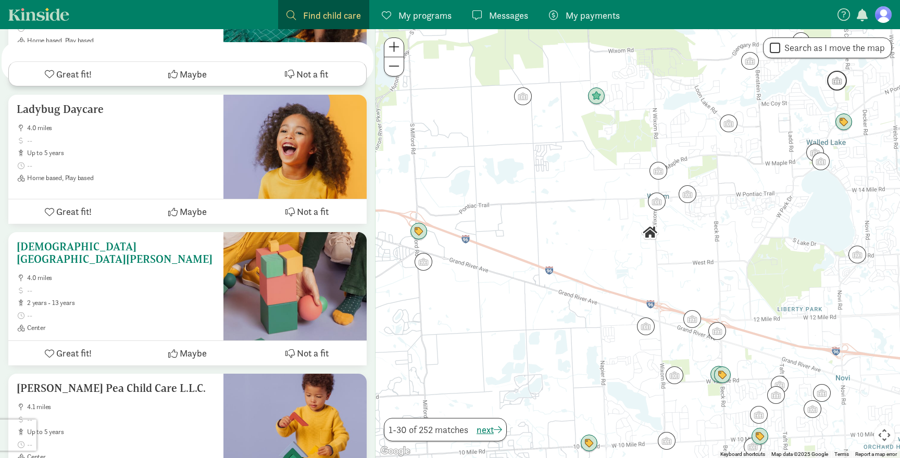
scroll to position [3952, 0]
